Goal: Task Accomplishment & Management: Use online tool/utility

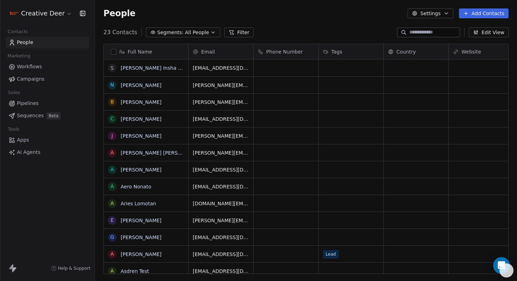
scroll to position [247, 422]
click at [36, 117] on span "Sequences" at bounding box center [30, 115] width 27 height 7
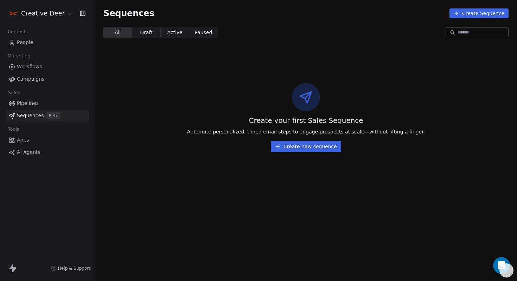
click at [284, 150] on button "Create new sequence" at bounding box center [306, 146] width 70 height 11
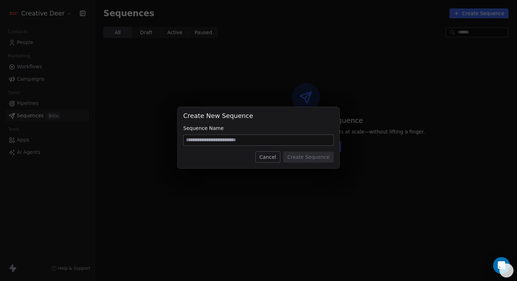
click at [277, 160] on button "Cancel" at bounding box center [268, 156] width 25 height 11
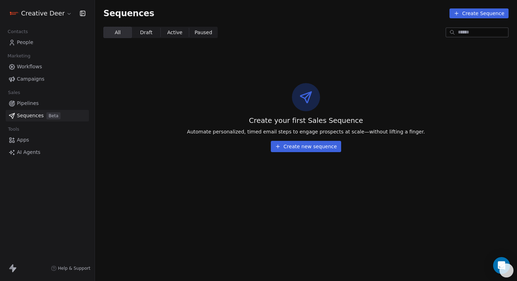
click at [291, 150] on button "Create new sequence" at bounding box center [306, 146] width 70 height 11
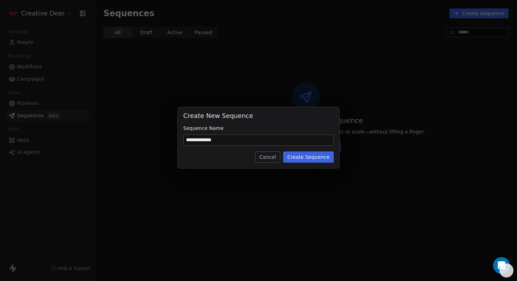
type input "**********"
click at [322, 161] on button "Create Sequence" at bounding box center [308, 156] width 51 height 11
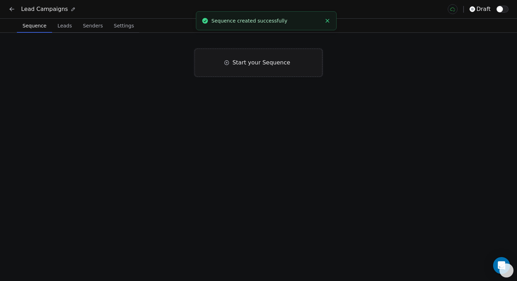
click at [256, 64] on span "Start your Sequence" at bounding box center [262, 62] width 58 height 8
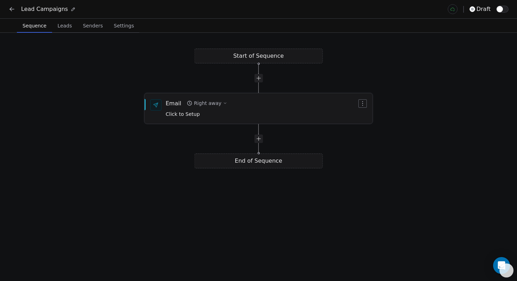
click at [195, 108] on div "Email Right away Click to Setup" at bounding box center [197, 108] width 62 height 18
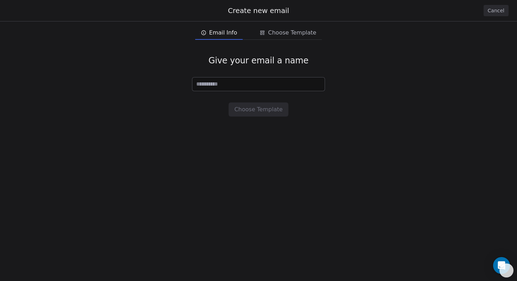
click at [499, 12] on button "Cancel" at bounding box center [496, 10] width 25 height 11
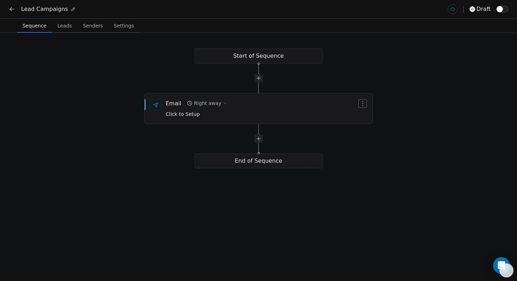
click at [11, 8] on icon at bounding box center [11, 9] width 7 height 7
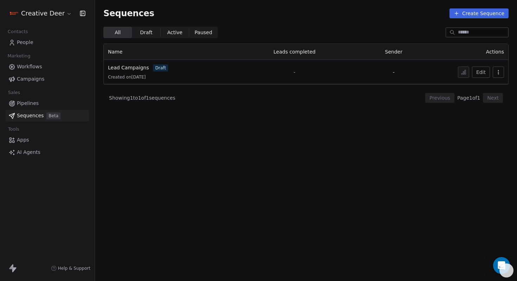
click at [481, 69] on button "Edit" at bounding box center [481, 72] width 18 height 11
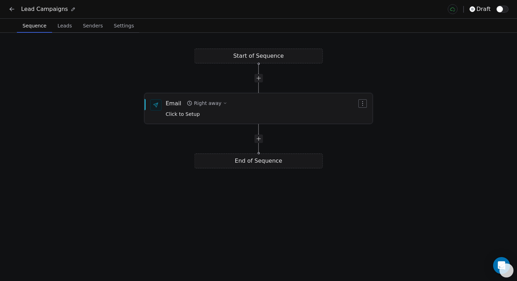
click at [364, 107] on button "button" at bounding box center [363, 103] width 8 height 8
click at [247, 108] on div "Email Right away Click to Setup" at bounding box center [261, 108] width 191 height 18
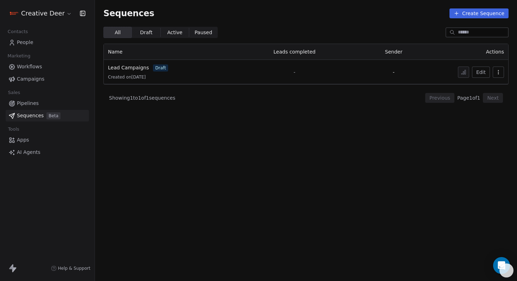
click at [142, 82] on td "Lead Campaigns draft Created on 25 Aug 2025" at bounding box center [167, 72] width 127 height 24
click at [142, 75] on span "Created on 25 Aug 2025" at bounding box center [127, 77] width 38 height 6
click at [160, 68] on span "draft" at bounding box center [160, 67] width 15 height 7
click at [146, 68] on span "Lead Campaigns" at bounding box center [128, 68] width 41 height 6
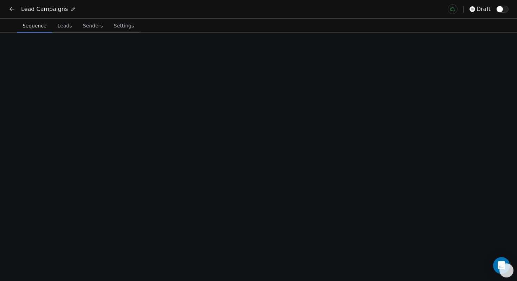
click at [479, 72] on div "Start of Sequence Email Right away Click to Setup End of Sequence" at bounding box center [258, 157] width 517 height 248
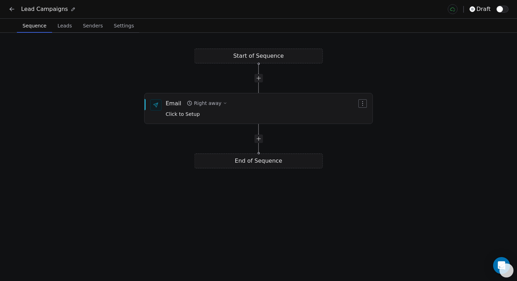
click at [276, 62] on div "Start of Sequence Email Right away Click to Setup End of Sequence" at bounding box center [258, 157] width 517 height 248
click at [259, 78] on div at bounding box center [258, 78] width 8 height 8
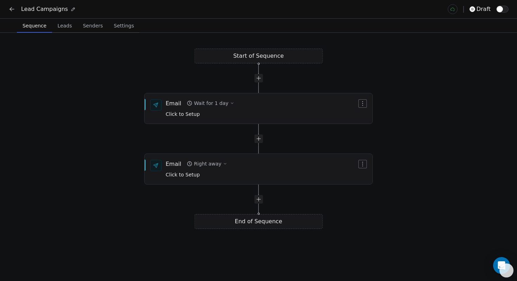
click at [94, 29] on span "Senders" at bounding box center [93, 26] width 26 height 10
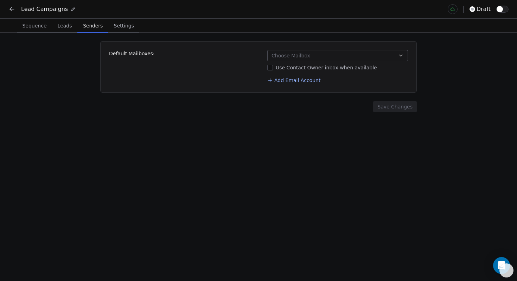
click at [65, 28] on span "Leads" at bounding box center [65, 26] width 20 height 10
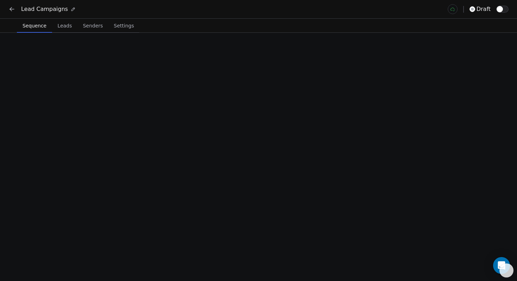
click at [29, 27] on span "Sequence" at bounding box center [35, 26] width 30 height 10
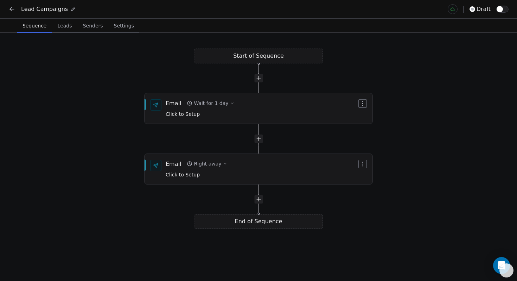
click at [13, 9] on icon at bounding box center [12, 9] width 4 height 0
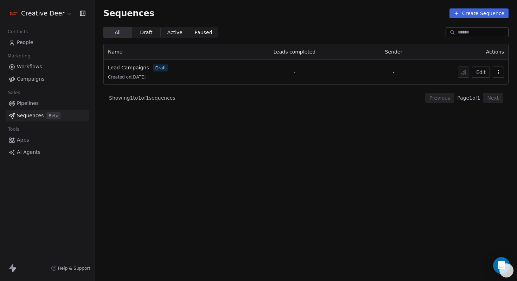
click at [25, 70] on span "Workflows" at bounding box center [29, 66] width 25 height 7
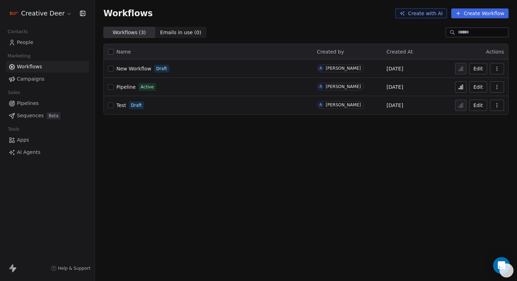
click at [136, 68] on span "New Workflow" at bounding box center [133, 69] width 35 height 6
